Goal: Information Seeking & Learning: Check status

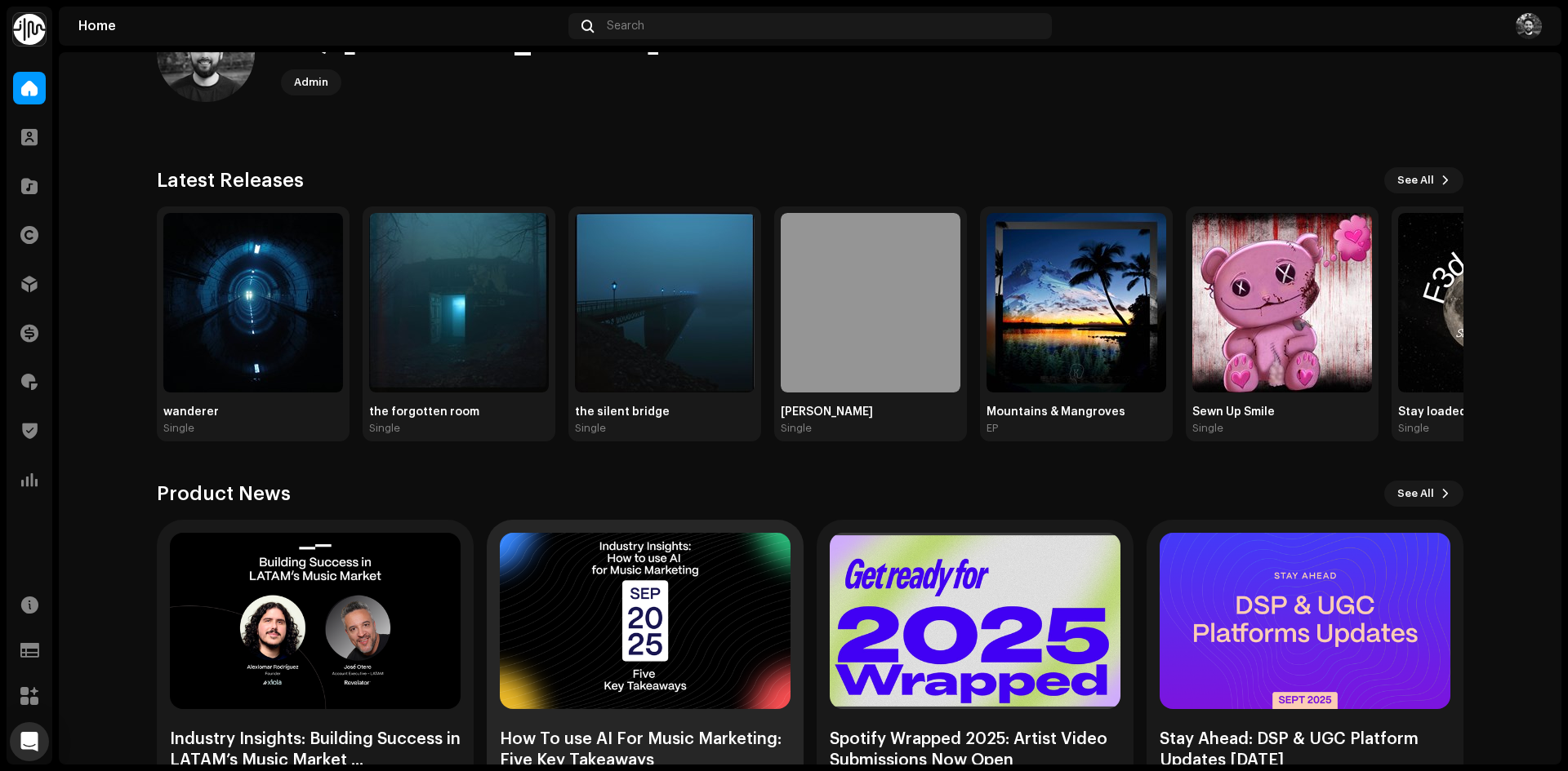
scroll to position [140, 0]
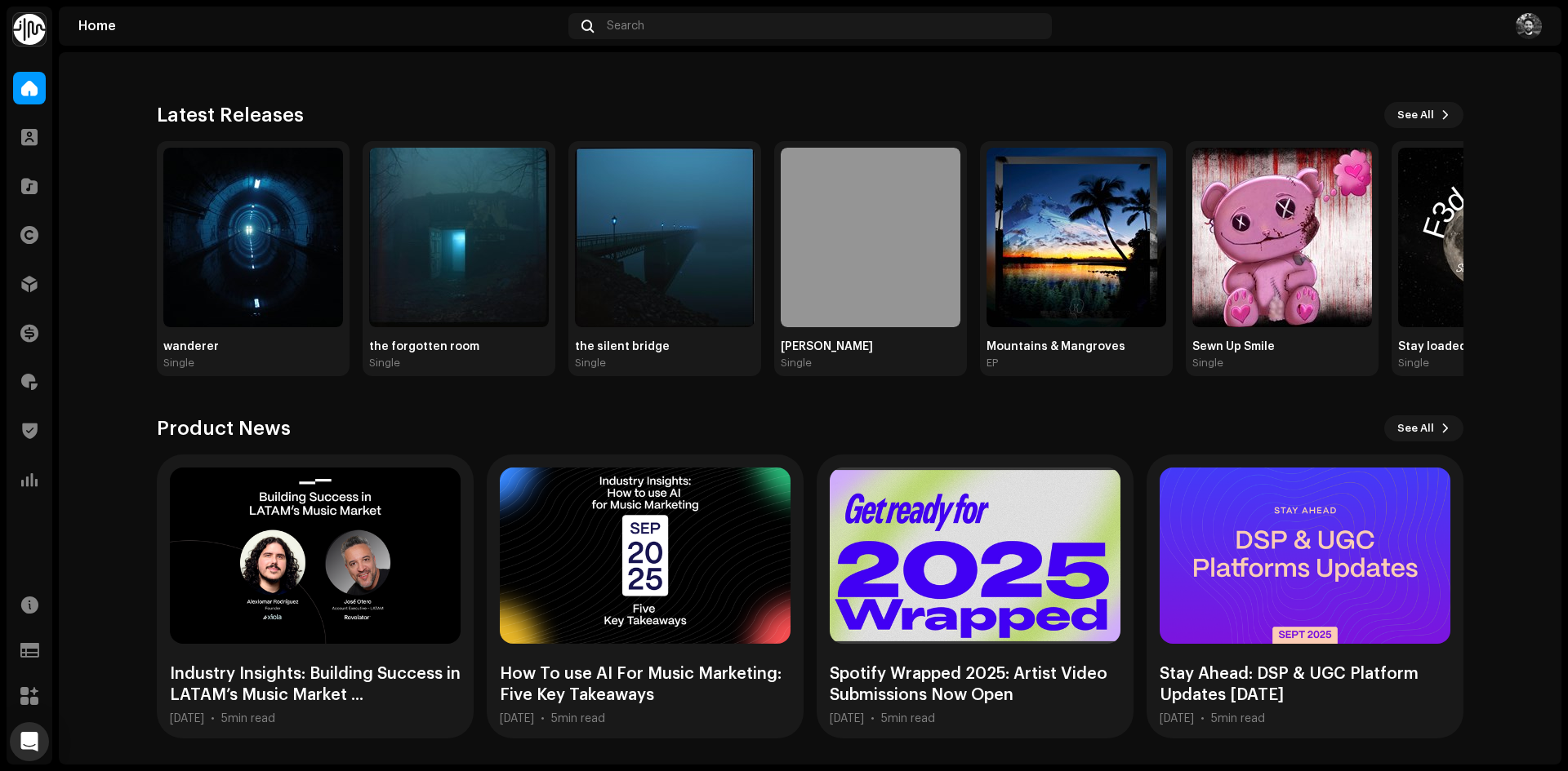
drag, startPoint x: 671, startPoint y: 107, endPoint x: 670, endPoint y: 128, distance: 21.0
click at [671, 108] on div "Latest Releases See All" at bounding box center [809, 115] width 1306 height 26
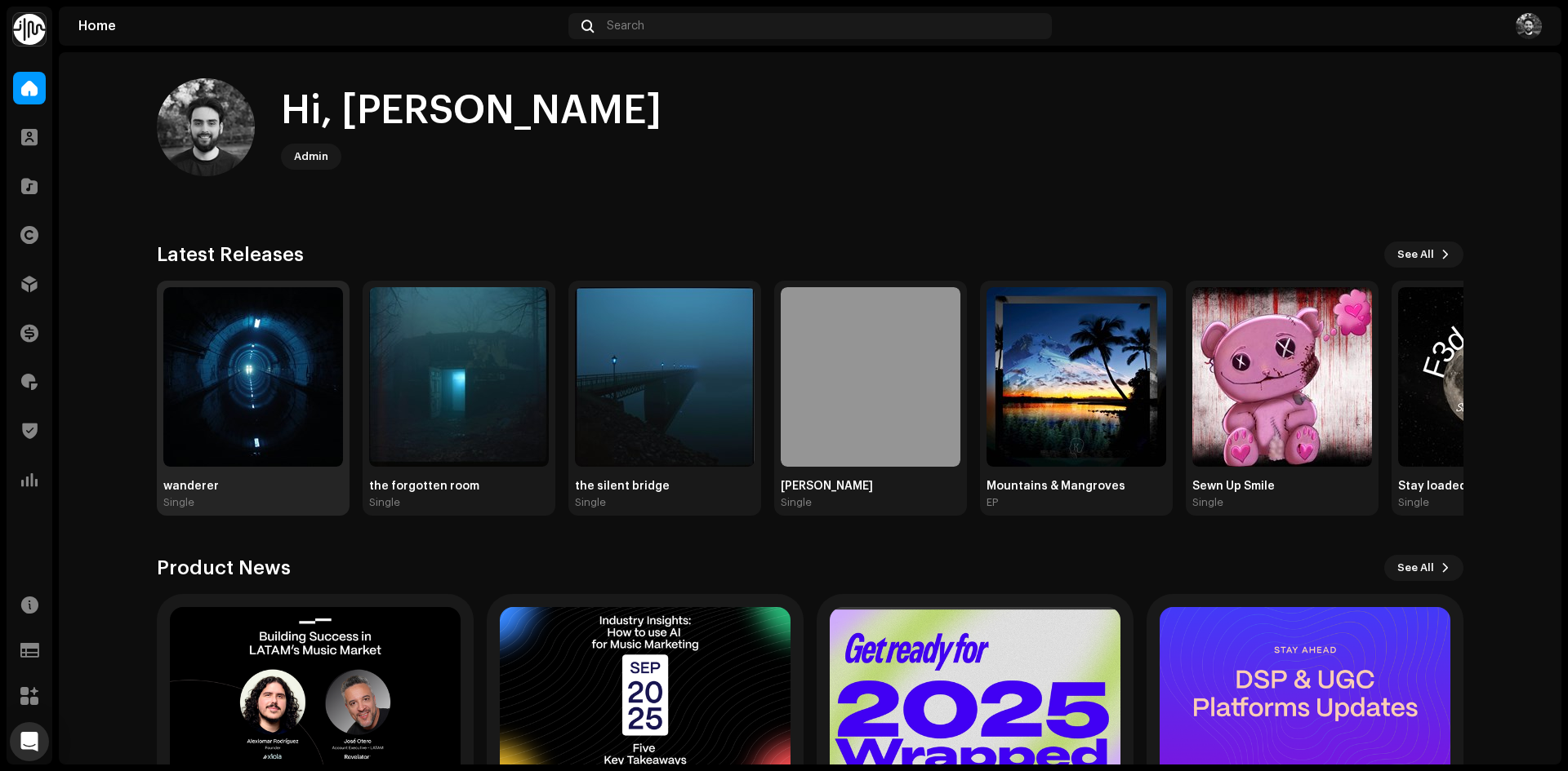
drag, startPoint x: 280, startPoint y: 377, endPoint x: 283, endPoint y: 340, distance: 37.1
click at [280, 376] on img at bounding box center [253, 377] width 180 height 180
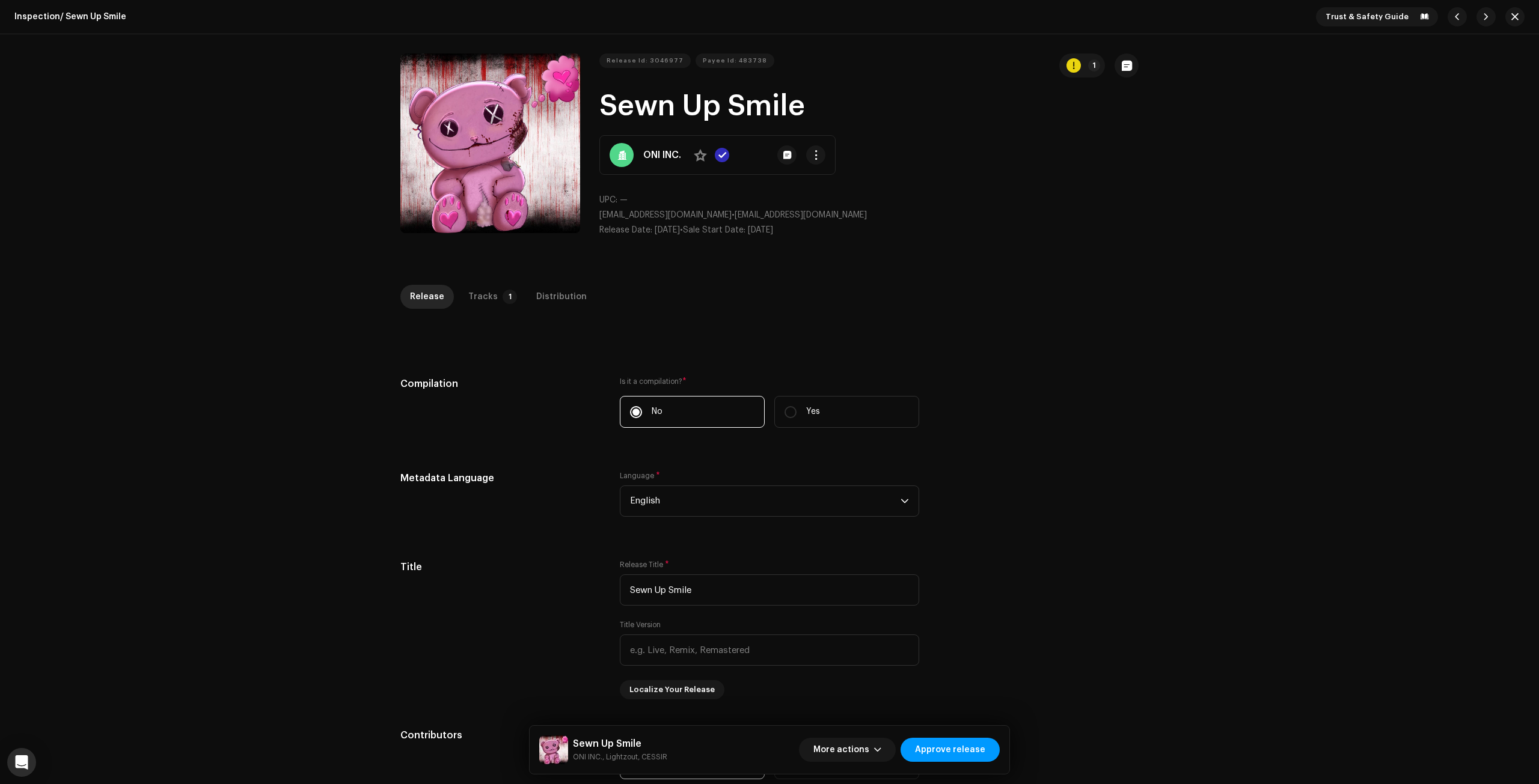
click at [143, 355] on div "Inspection / Sewn Up Smile Trust & Safety Guide Release Id: 3046977 Payee Id: 4…" at bounding box center [769, 392] width 1539 height 784
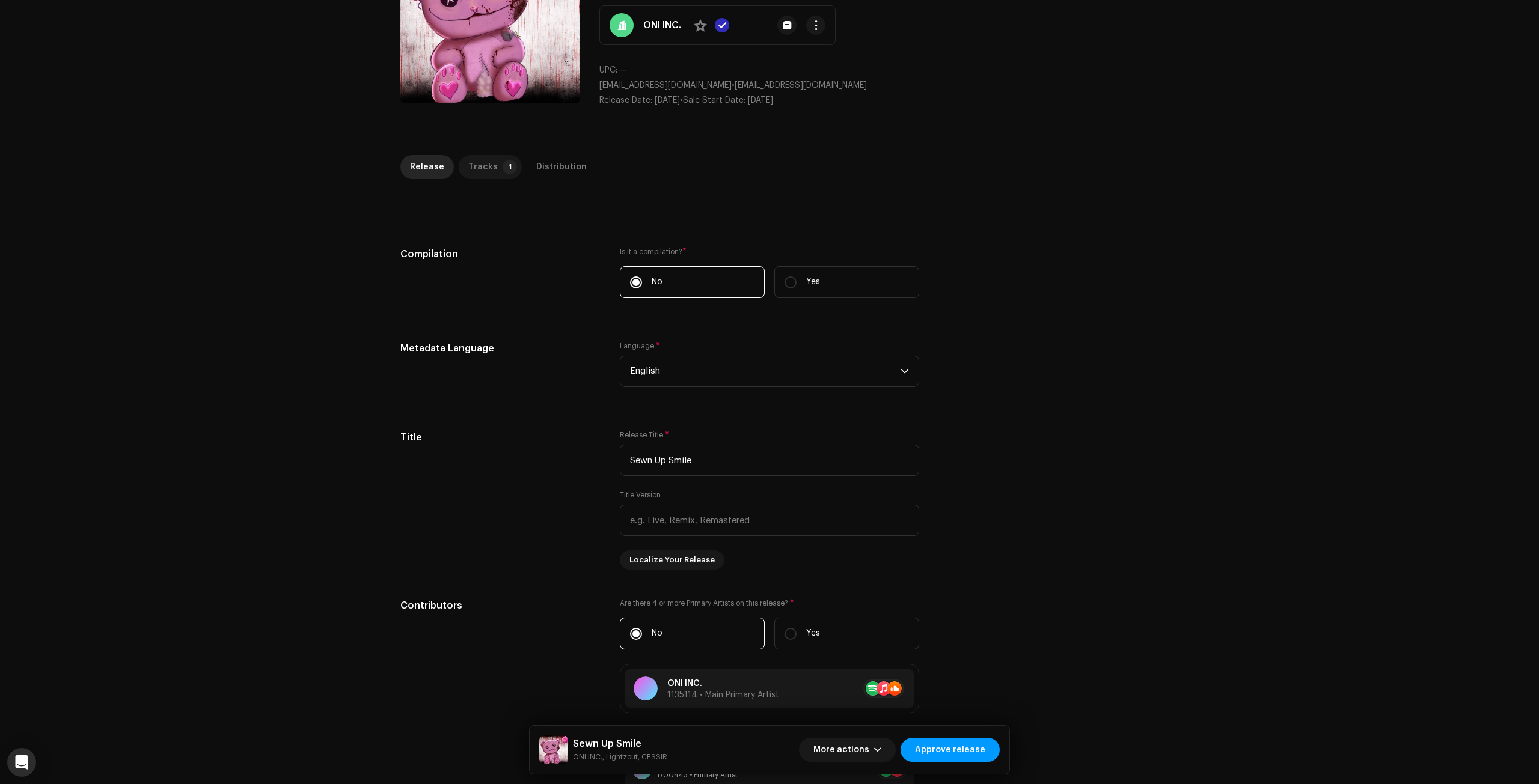
scroll to position [80, 0]
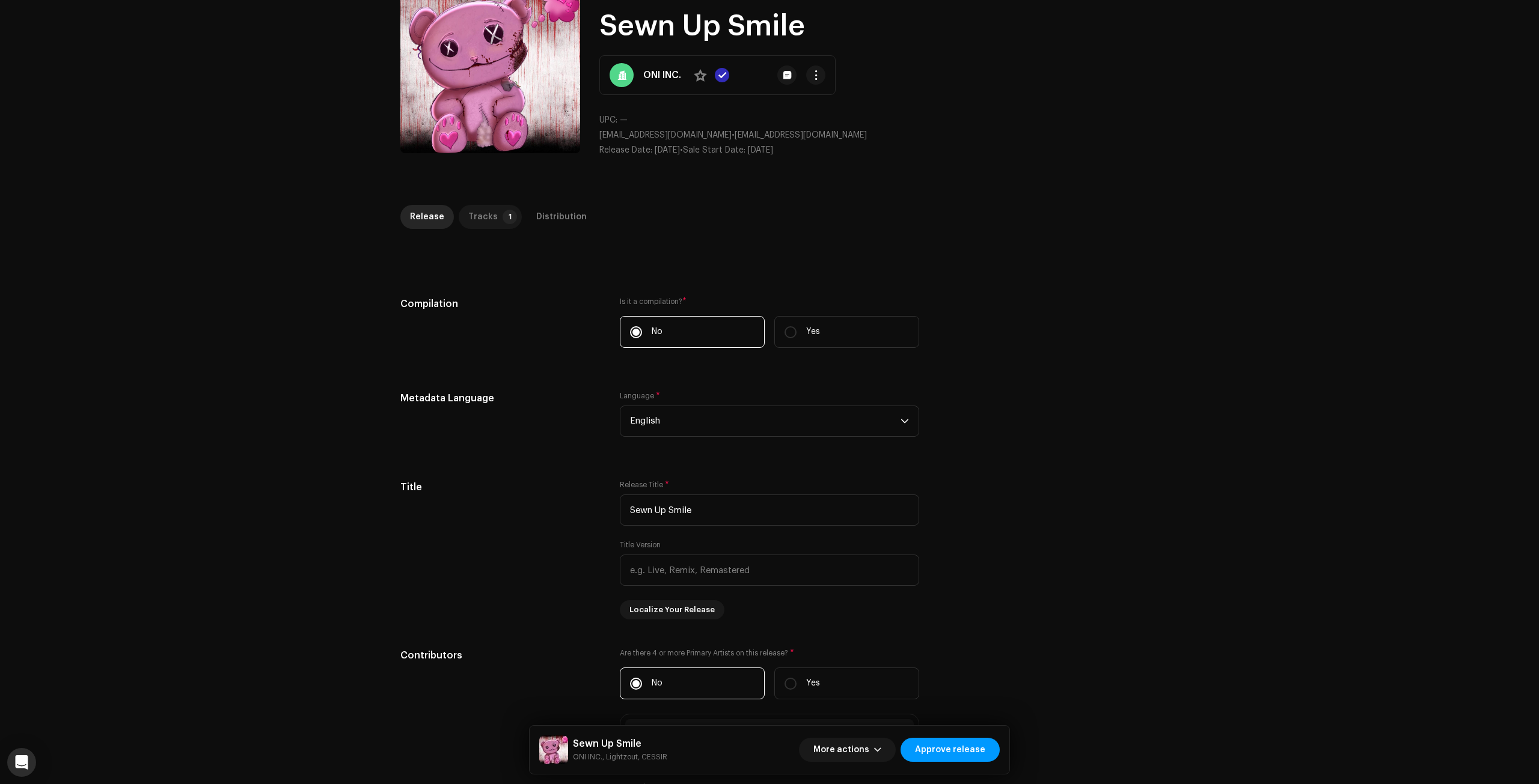
click at [477, 224] on div "Tracks" at bounding box center [483, 217] width 29 height 24
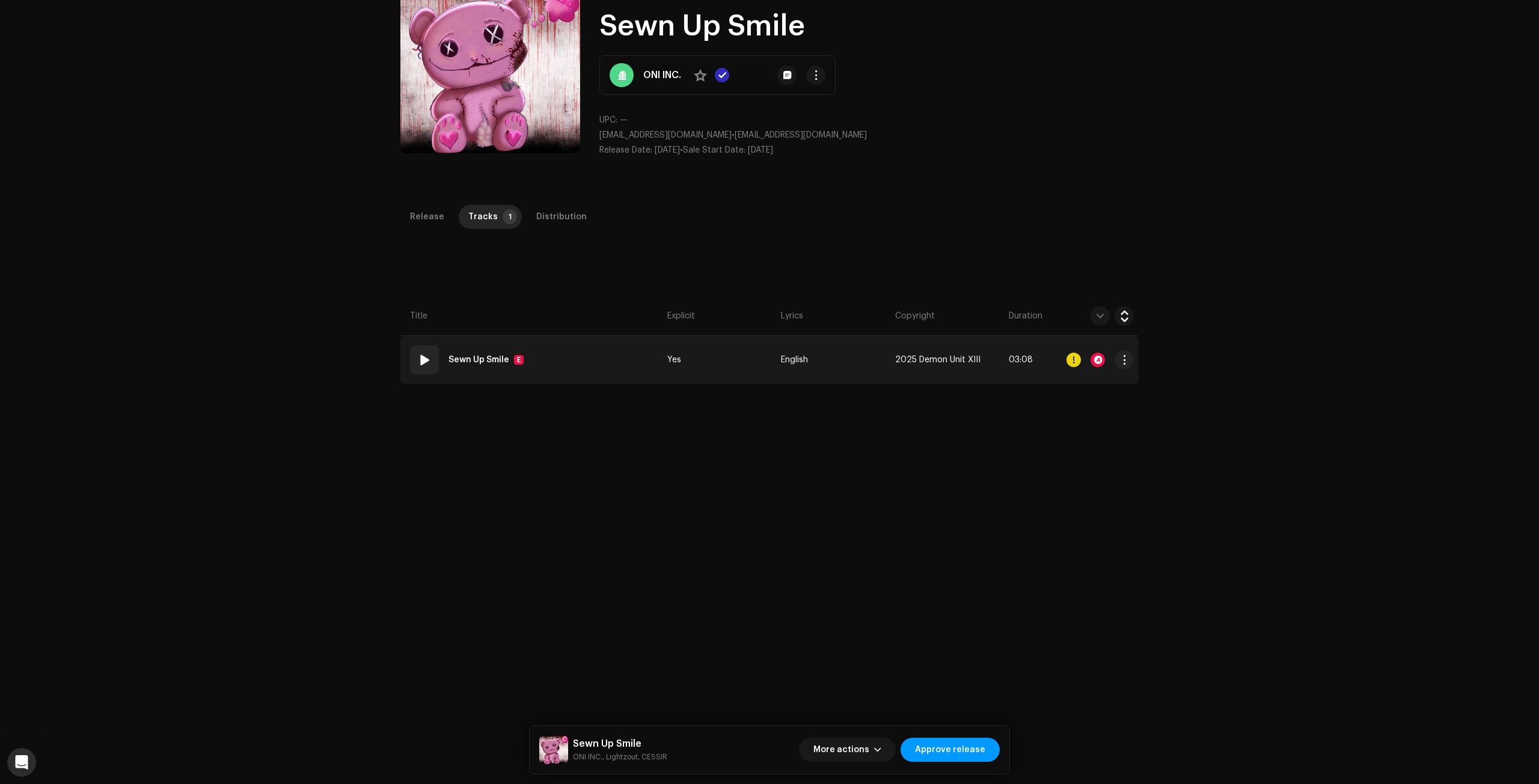
click at [417, 361] on span at bounding box center [424, 360] width 15 height 15
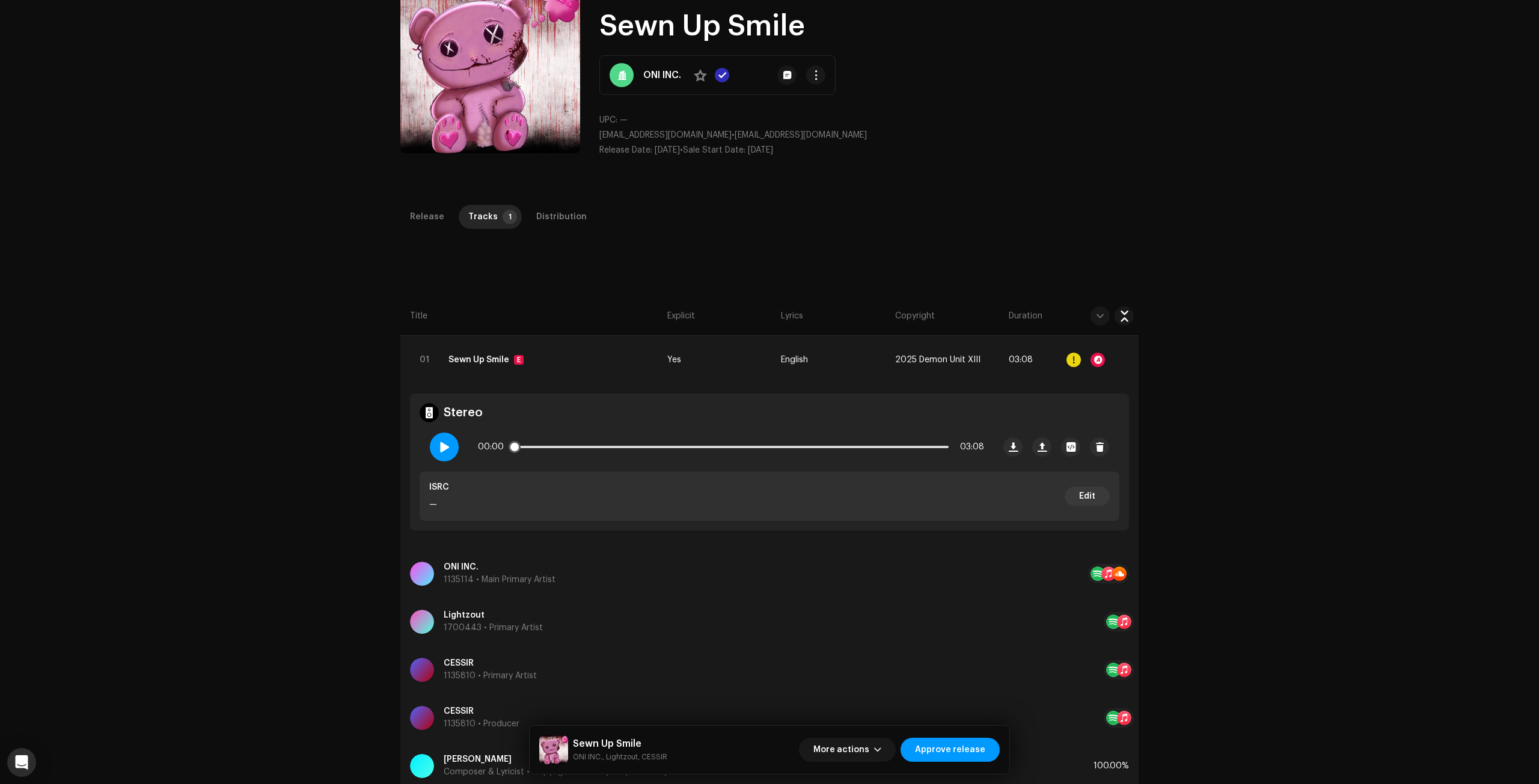
click at [452, 454] on div at bounding box center [444, 446] width 29 height 29
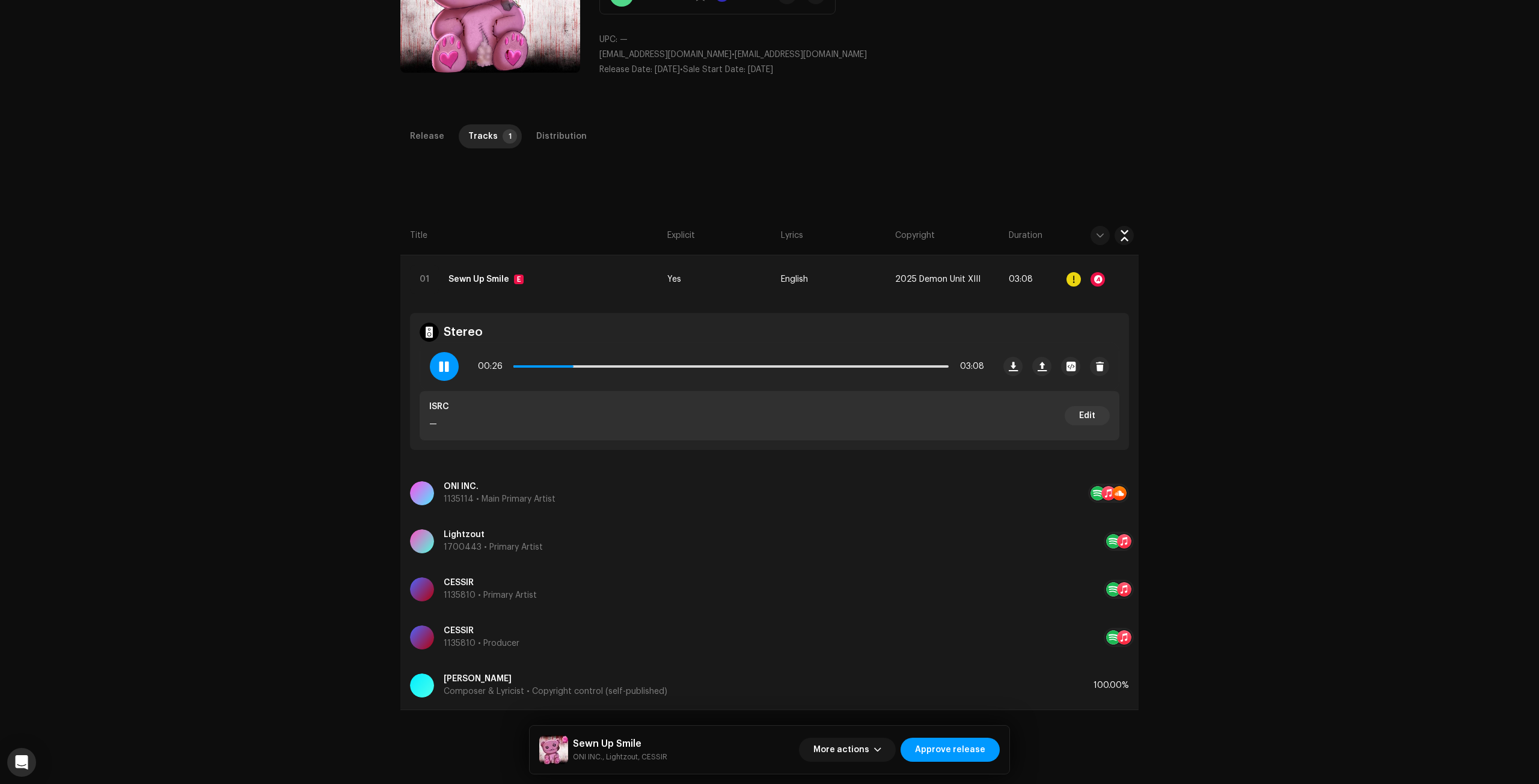
click at [272, 460] on div "Inspection / Sewn Up Smile Trust & Safety Guide Release Id: 3046977 Payee Id: 4…" at bounding box center [769, 392] width 1539 height 784
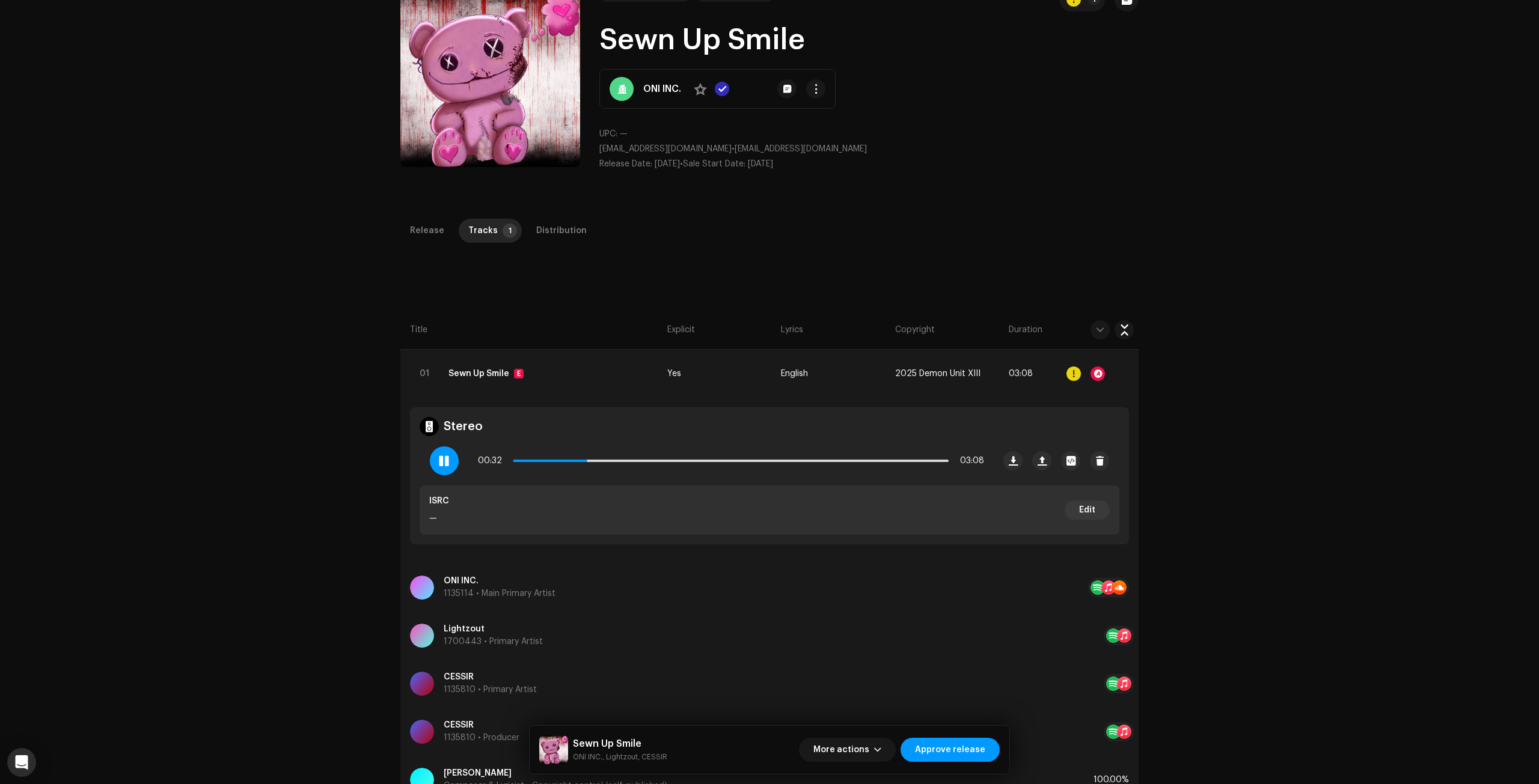
scroll to position [0, 0]
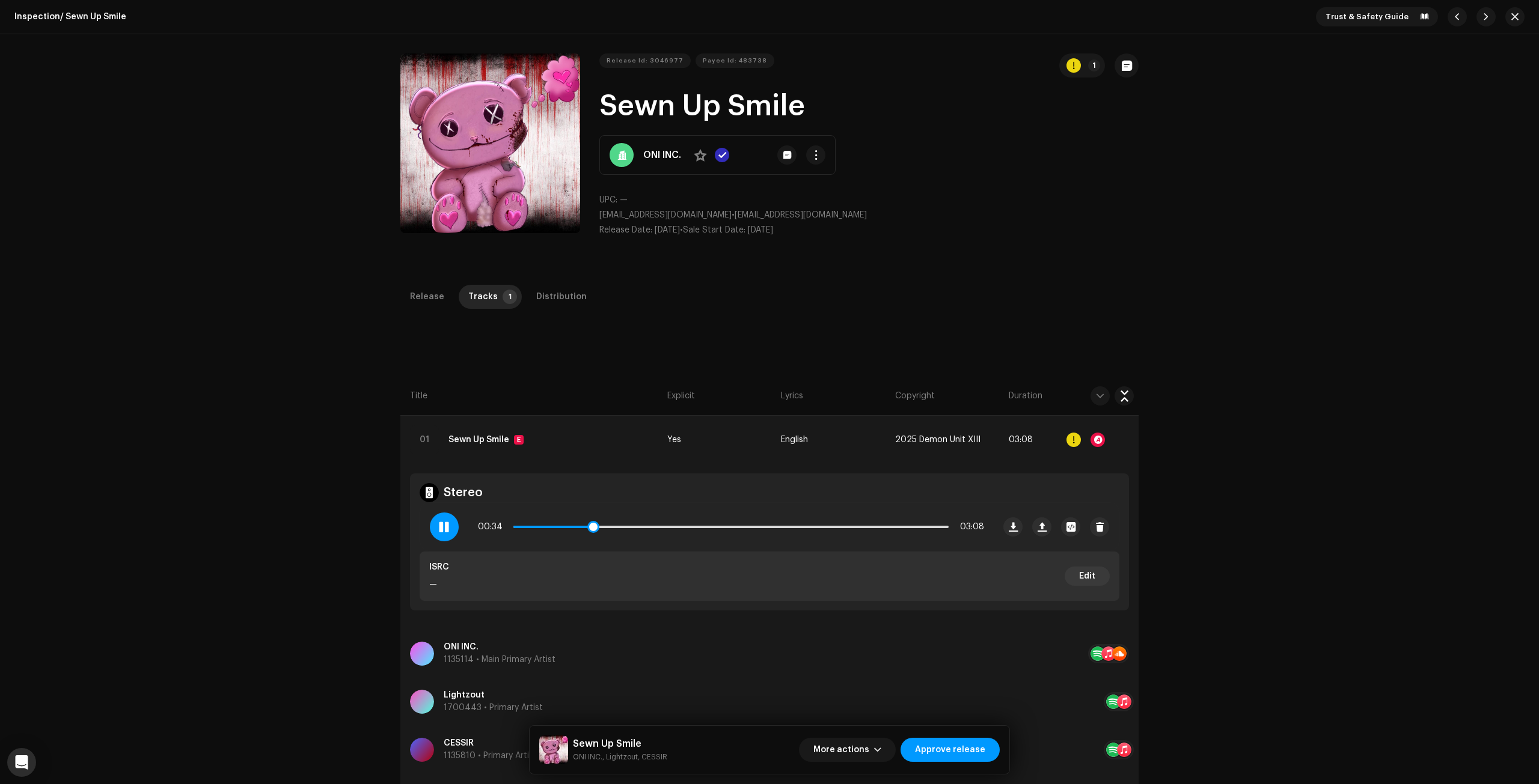
click at [447, 523] on span at bounding box center [444, 526] width 10 height 10
